Goal: Transaction & Acquisition: Download file/media

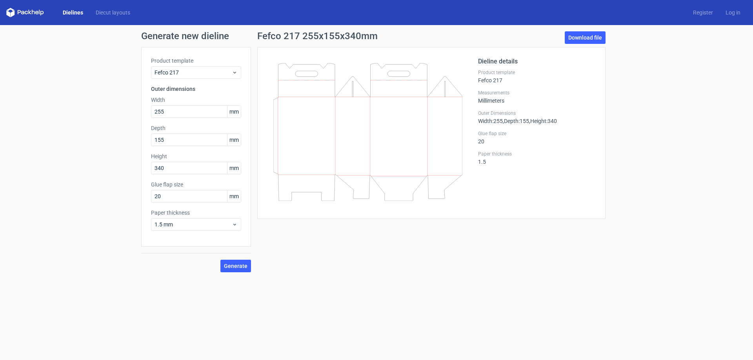
click at [75, 11] on link "Dielines" at bounding box center [72, 13] width 33 height 8
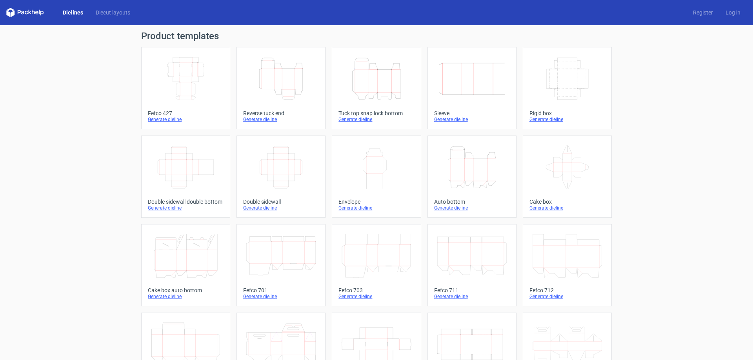
click at [180, 84] on icon "Width Depth Height" at bounding box center [185, 79] width 69 height 44
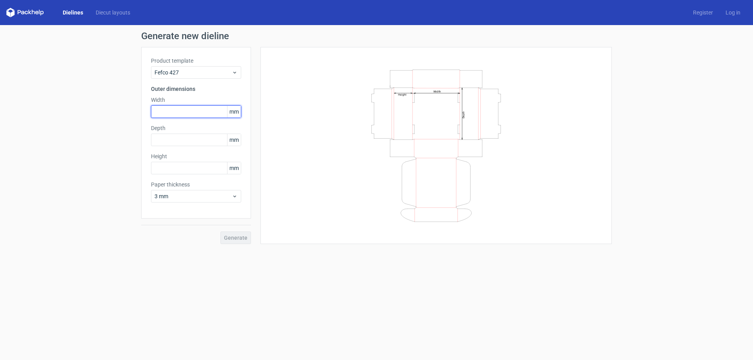
click at [204, 106] on input "text" at bounding box center [196, 111] width 90 height 13
type input "450"
type input "330"
type input "30"
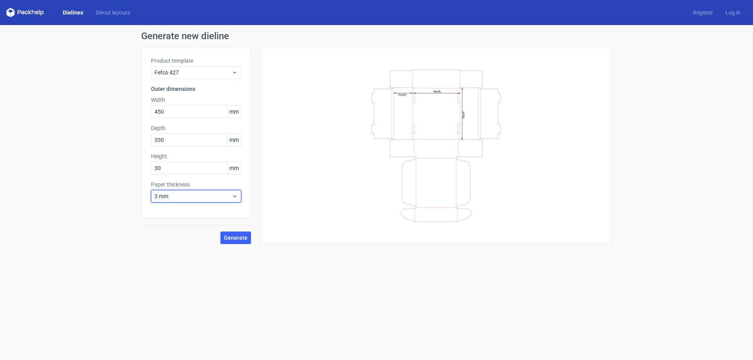
click at [220, 197] on span "3 mm" at bounding box center [193, 197] width 77 height 8
click at [205, 249] on div "1.5 mm" at bounding box center [196, 251] width 84 height 13
click at [240, 241] on button "Generate" at bounding box center [235, 238] width 31 height 13
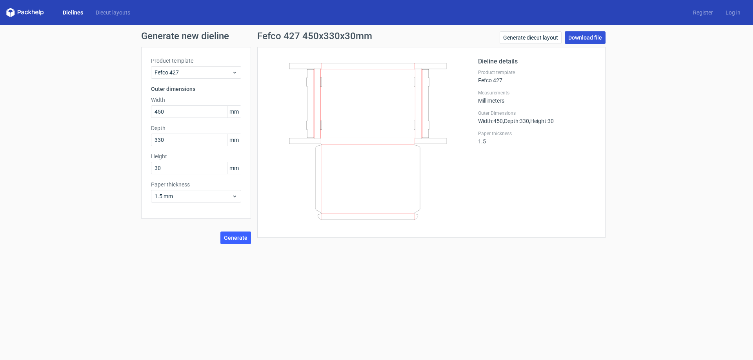
click at [594, 39] on link "Download file" at bounding box center [585, 37] width 41 height 13
drag, startPoint x: 596, startPoint y: 267, endPoint x: 593, endPoint y: 256, distance: 11.8
click at [594, 262] on form "Generate new dieline Product template Fefco 427 Outer dimensions Width 450 mm D…" at bounding box center [376, 192] width 753 height 335
